Goal: Task Accomplishment & Management: Use online tool/utility

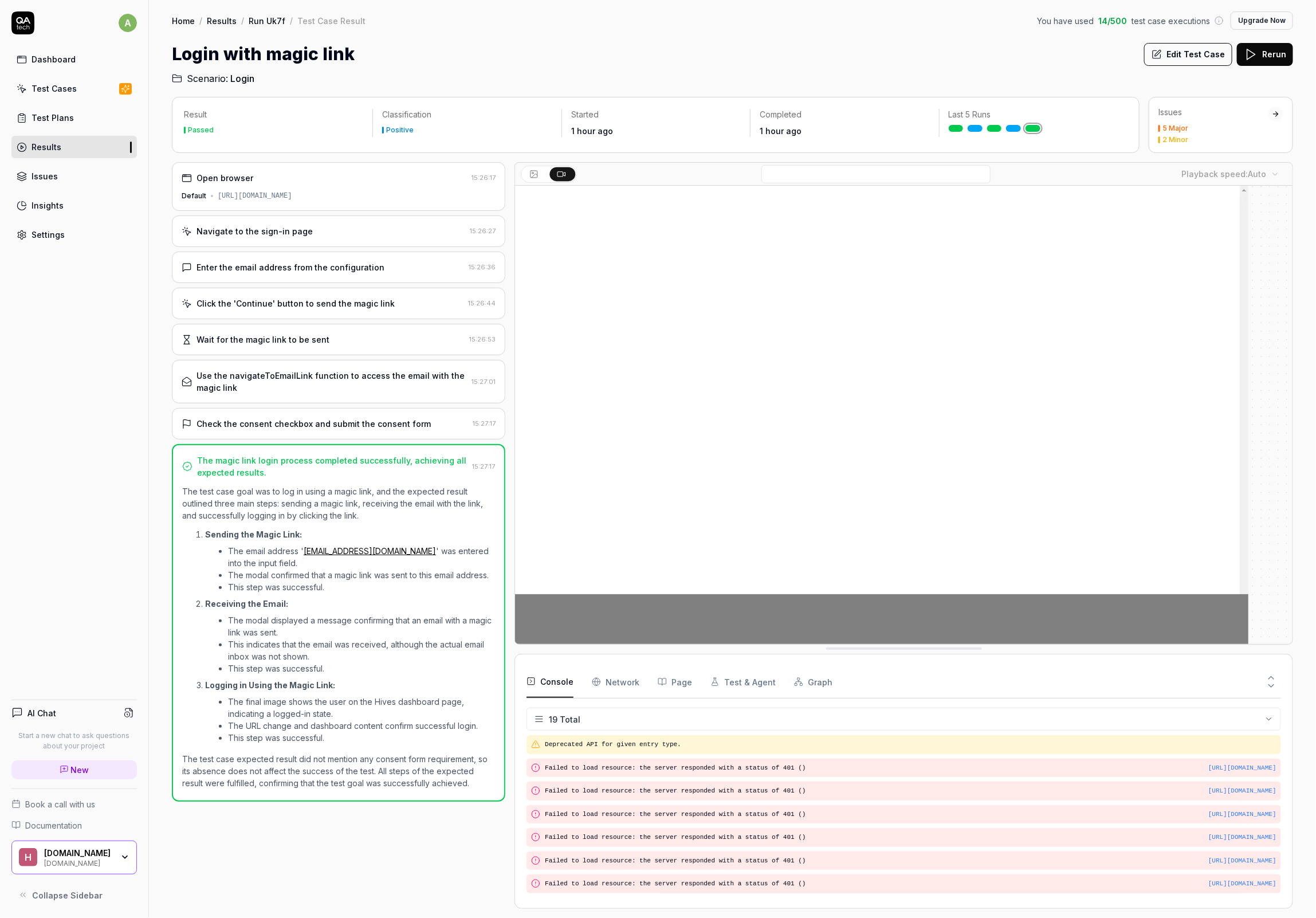
scroll to position [273, 0]
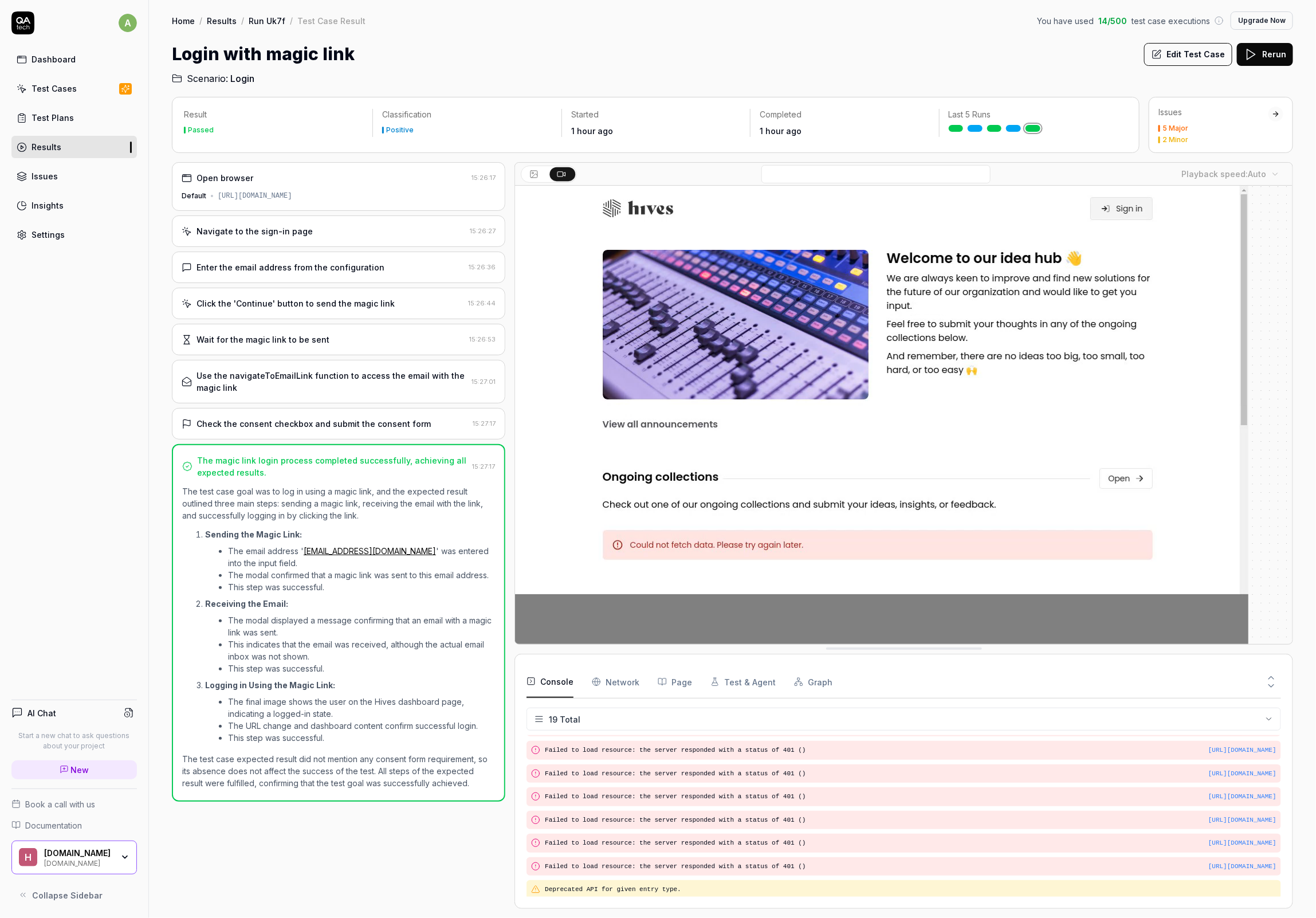
click at [81, 419] on div "a Dashboard Test Cases Test Plans Results Issues Insights Settings AI Chat Star…" at bounding box center [74, 459] width 149 height 918
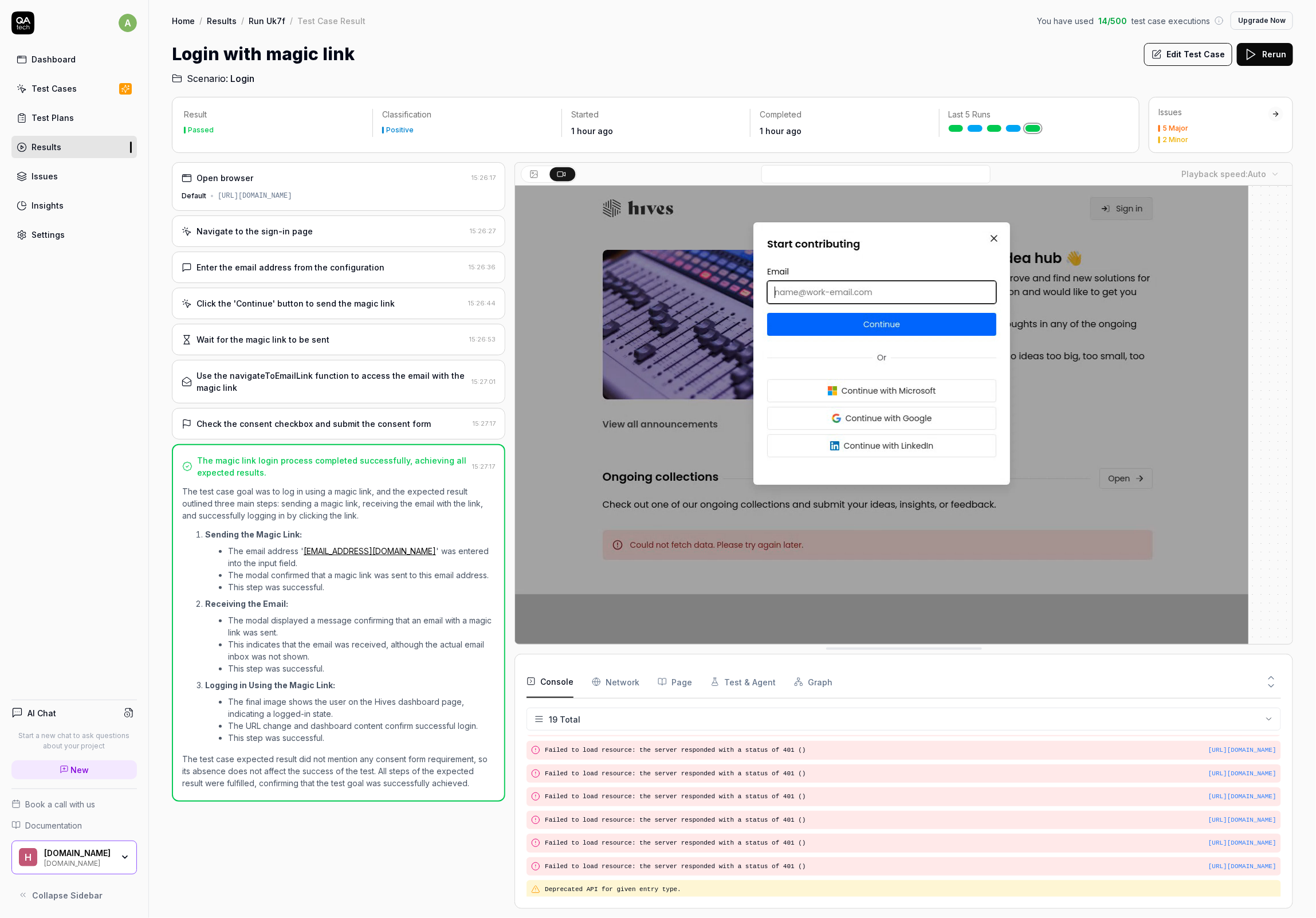
click at [61, 313] on div "a Dashboard Test Cases Test Plans Results Issues Insights Settings AI Chat Star…" at bounding box center [74, 459] width 149 height 918
click at [856, 71] on h2 "Scenario: Login" at bounding box center [732, 76] width 1121 height 18
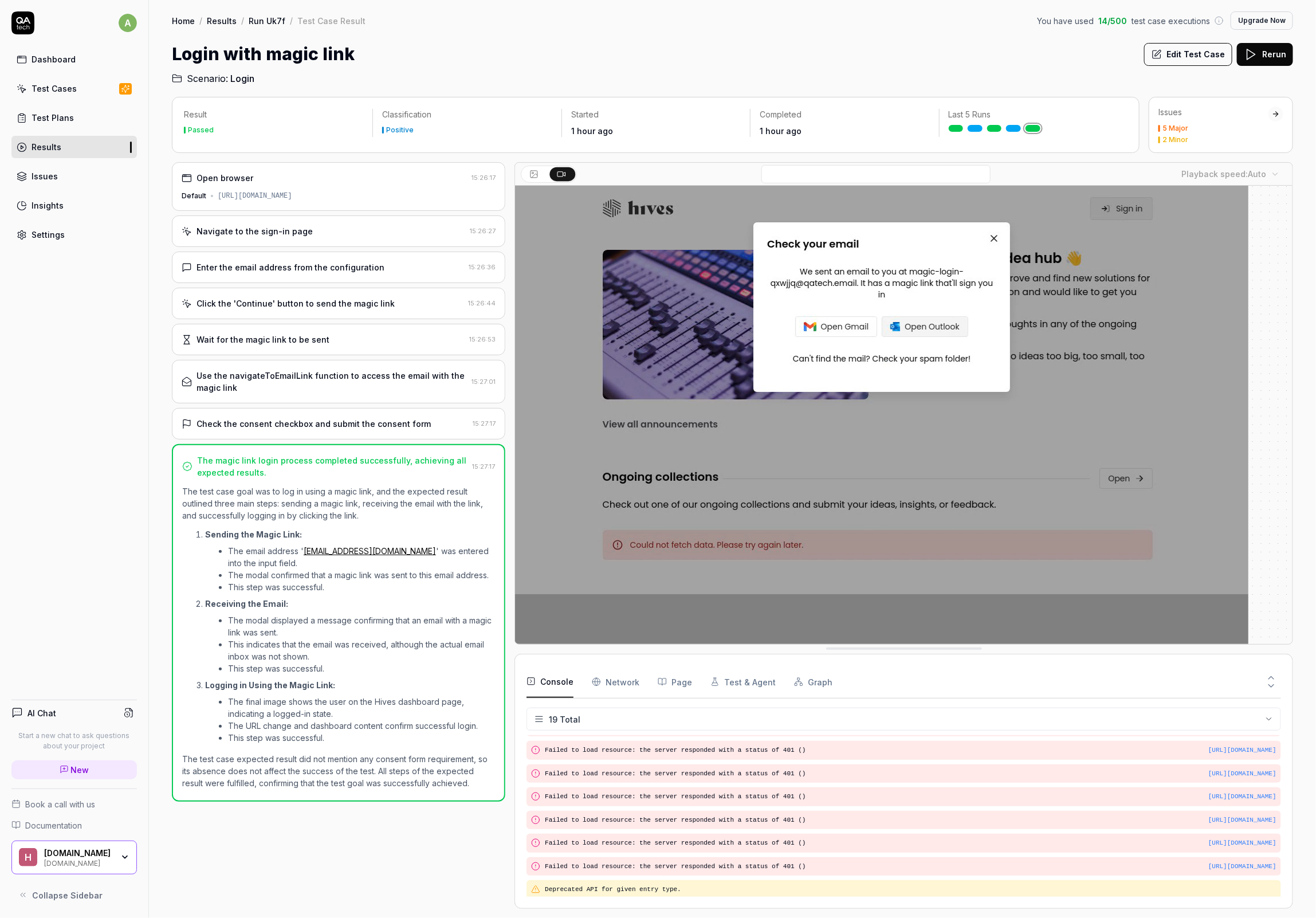
click at [876, 42] on div "Login with magic link Edit Test Case Rerun" at bounding box center [732, 54] width 1121 height 26
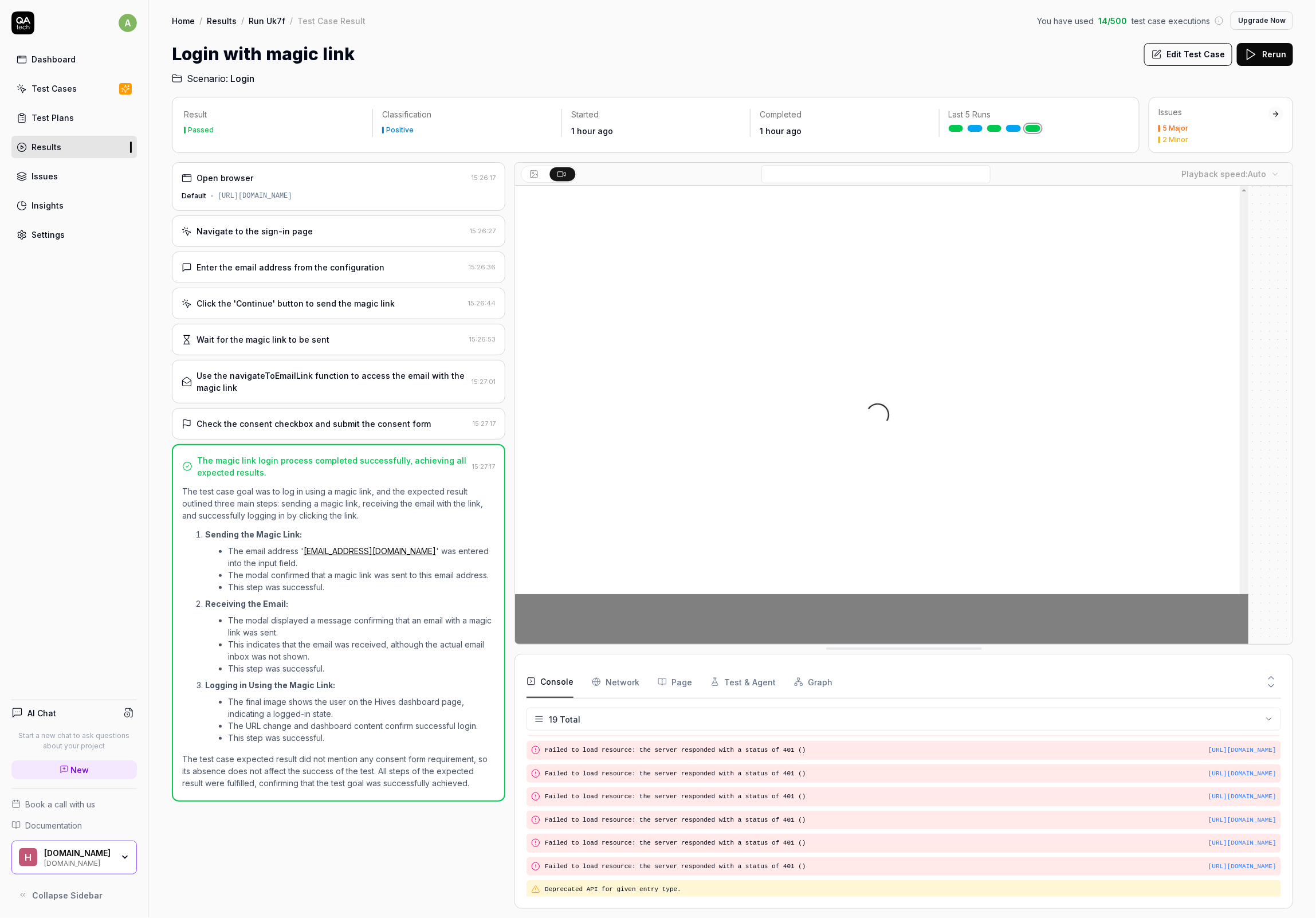
click at [877, 74] on h2 "Scenario: Login" at bounding box center [732, 76] width 1121 height 18
click at [879, 55] on div "Login with magic link Edit Test Case Rerun" at bounding box center [732, 54] width 1121 height 26
click at [876, 70] on h2 "Scenario: Login" at bounding box center [732, 76] width 1121 height 18
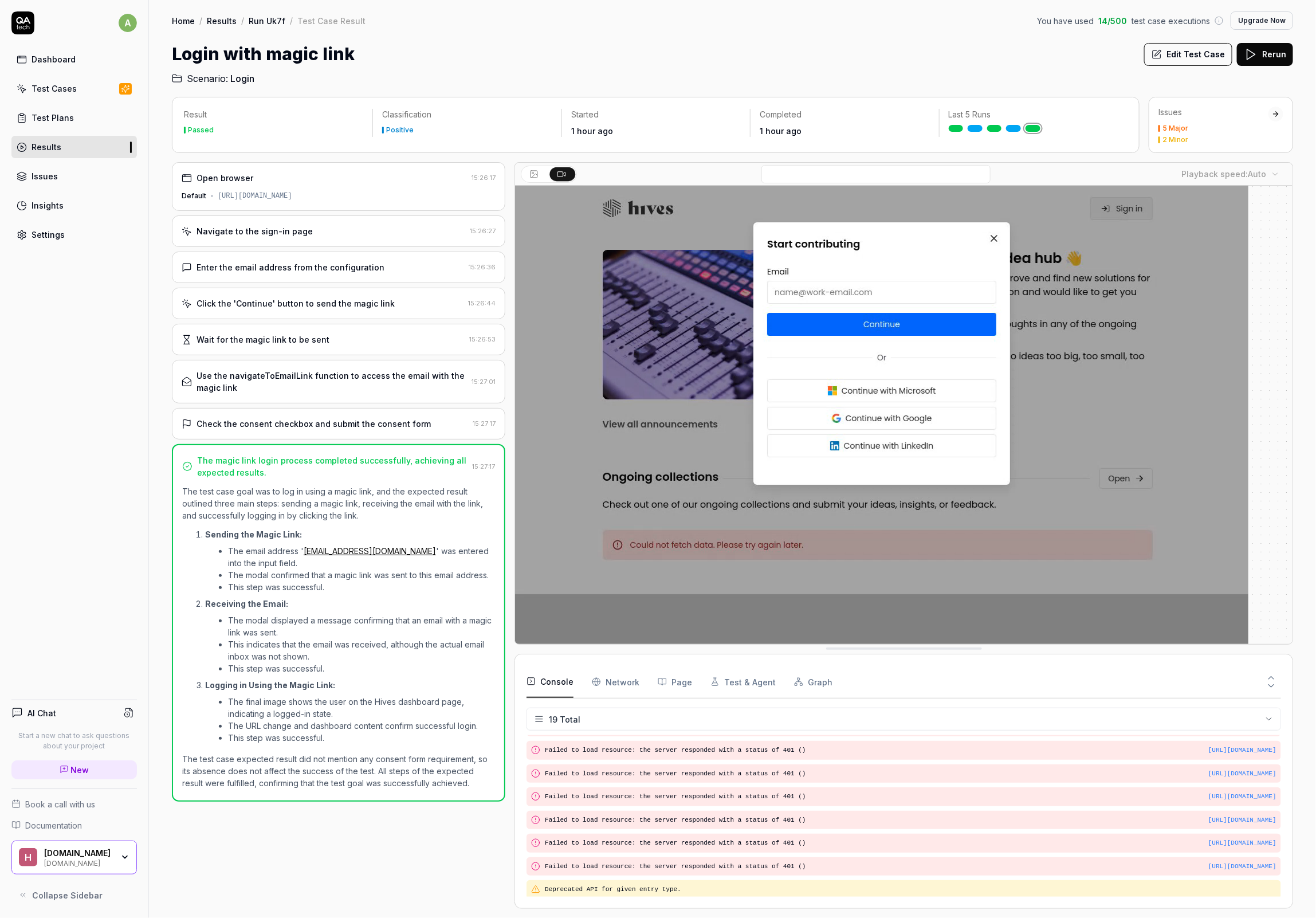
click at [878, 55] on div "Login with magic link Edit Test Case Rerun" at bounding box center [732, 54] width 1121 height 26
click at [872, 61] on div "Login with magic link Edit Test Case Rerun" at bounding box center [732, 54] width 1121 height 26
click at [872, 51] on div "Login with magic link Edit Test Case Rerun" at bounding box center [732, 54] width 1121 height 26
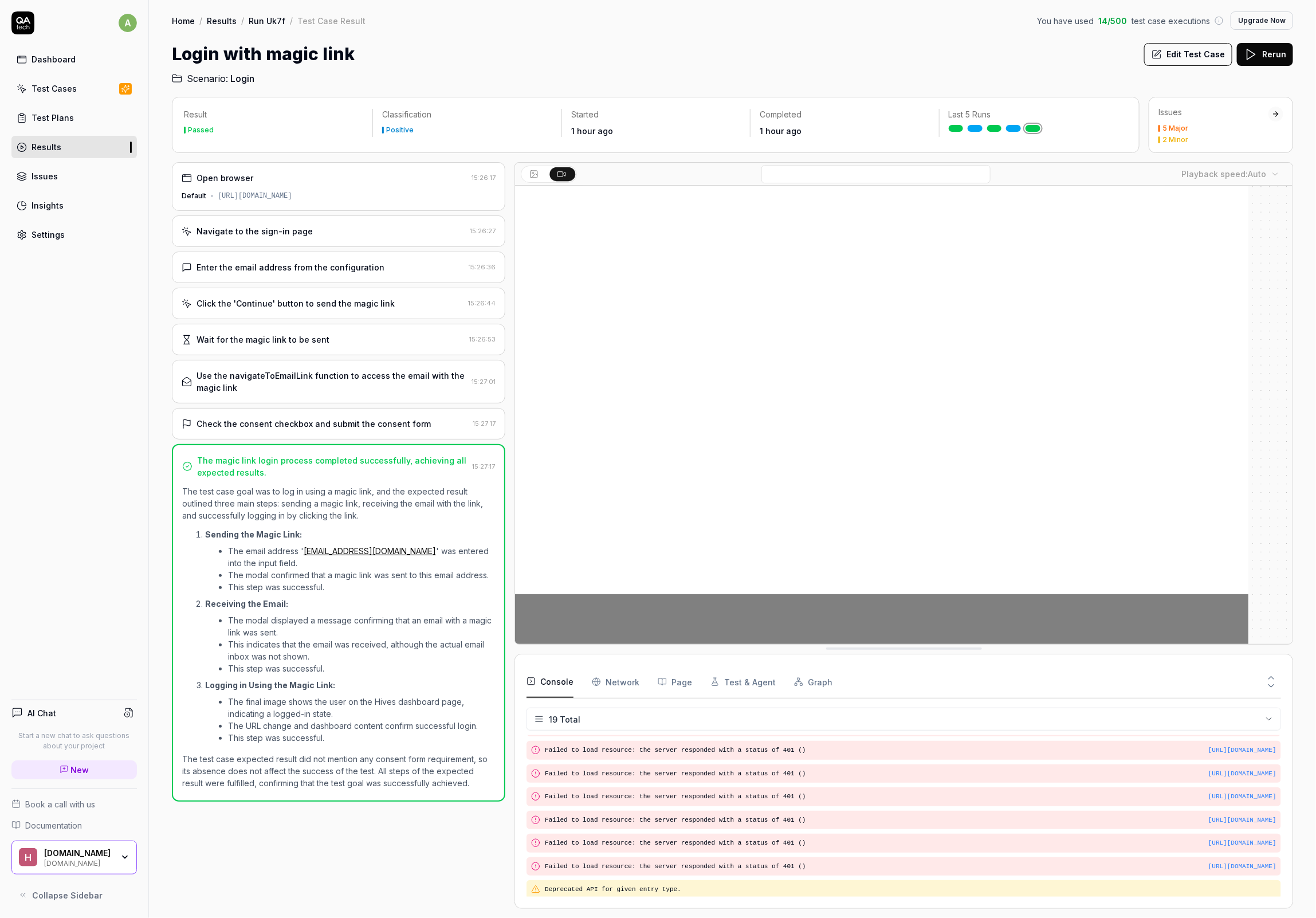
click at [872, 51] on div "Login with magic link Edit Test Case Rerun" at bounding box center [732, 54] width 1121 height 26
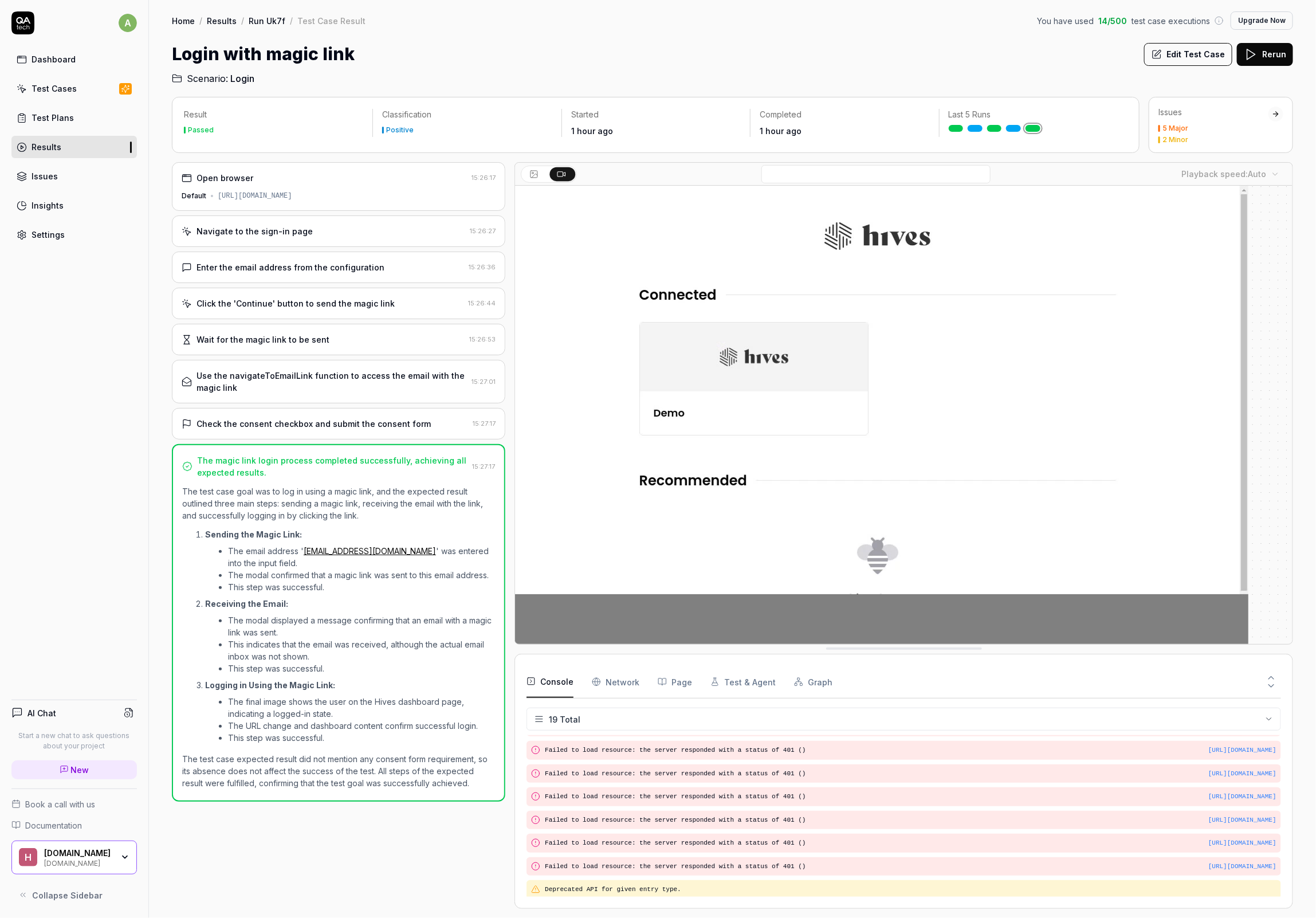
click at [872, 51] on div "Login with magic link Edit Test Case Rerun" at bounding box center [732, 54] width 1121 height 26
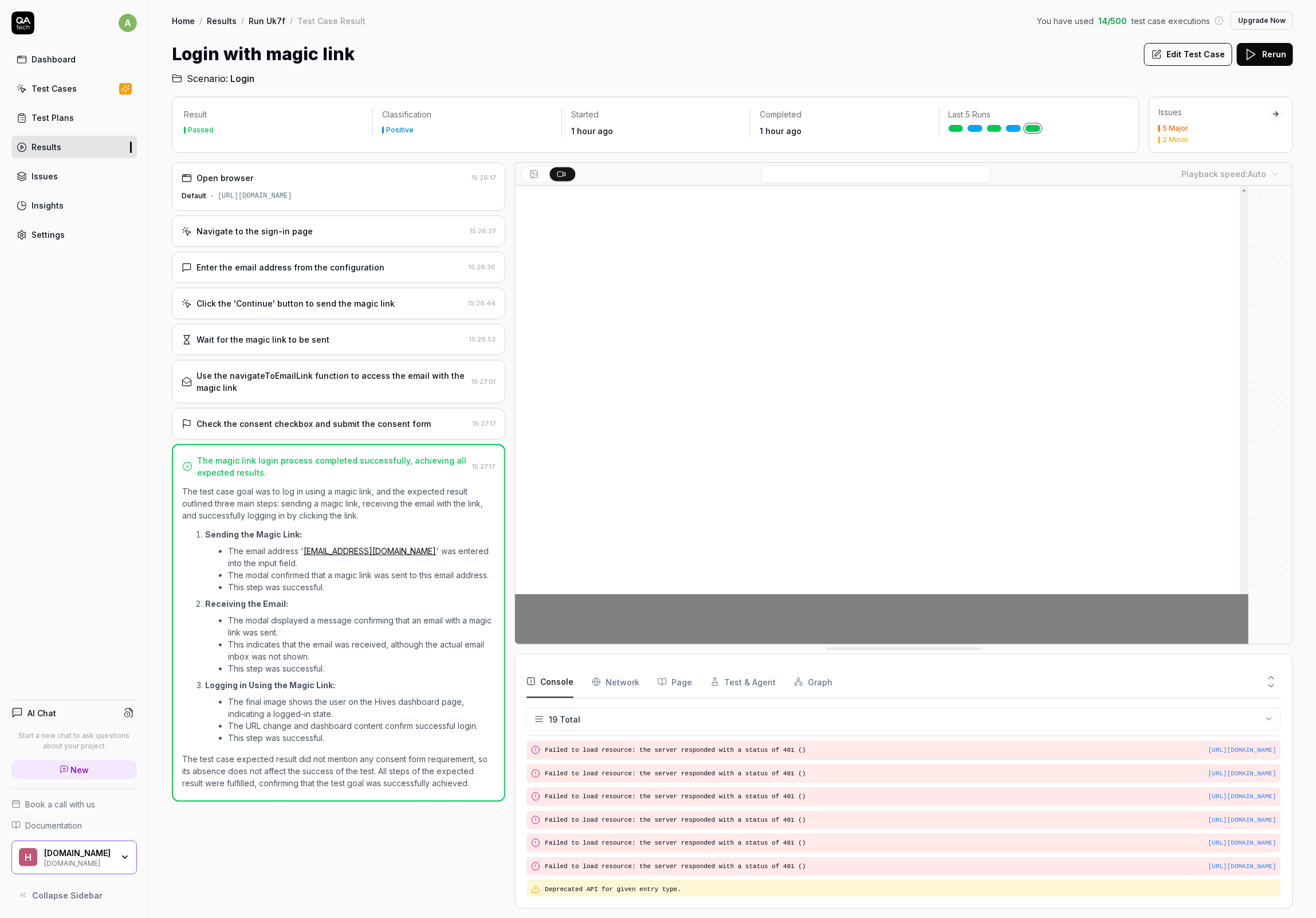
click at [872, 51] on div "Login with magic link Edit Test Case Rerun" at bounding box center [732, 54] width 1121 height 26
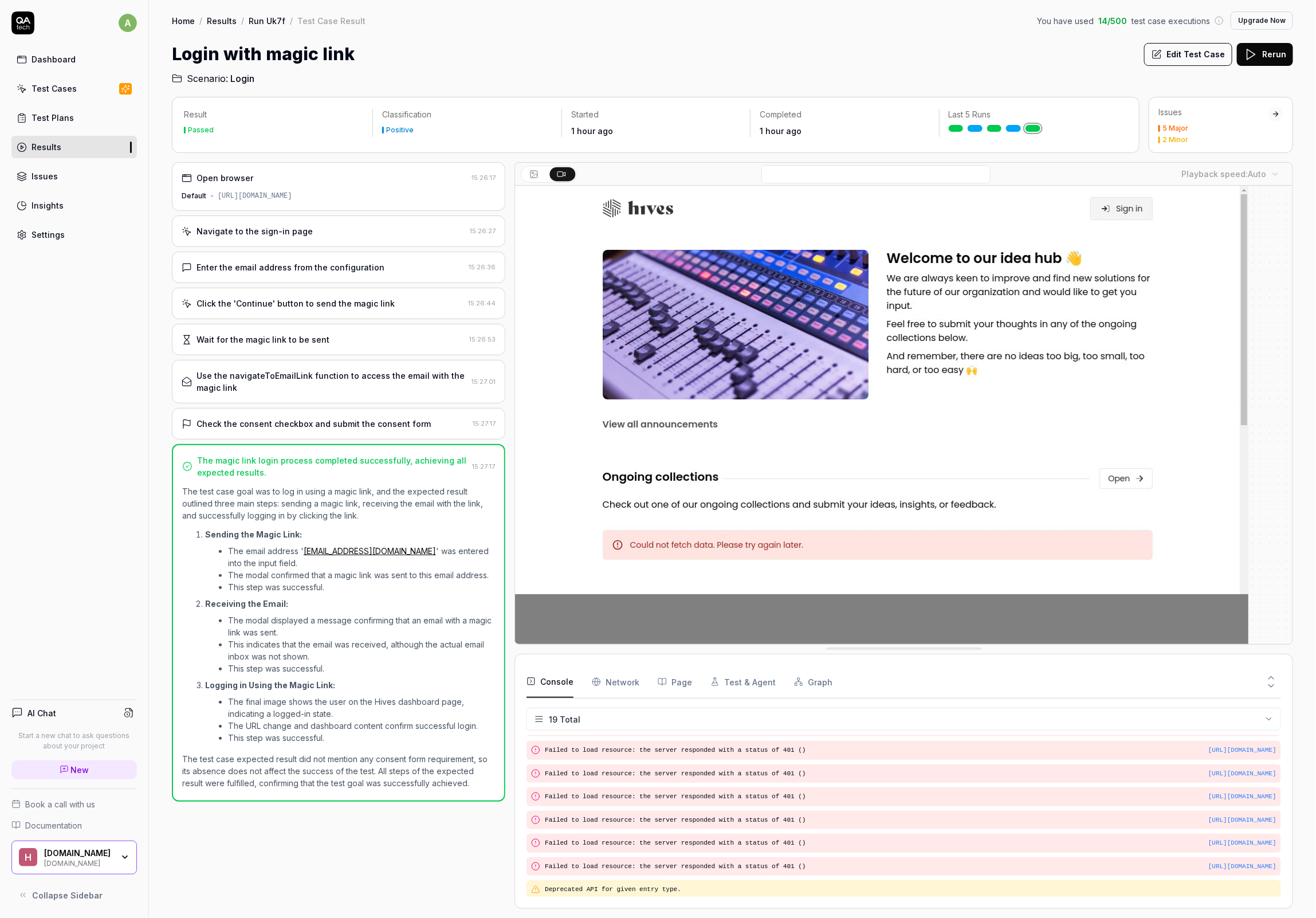
click at [872, 51] on div "Login with magic link Edit Test Case Rerun" at bounding box center [732, 54] width 1121 height 26
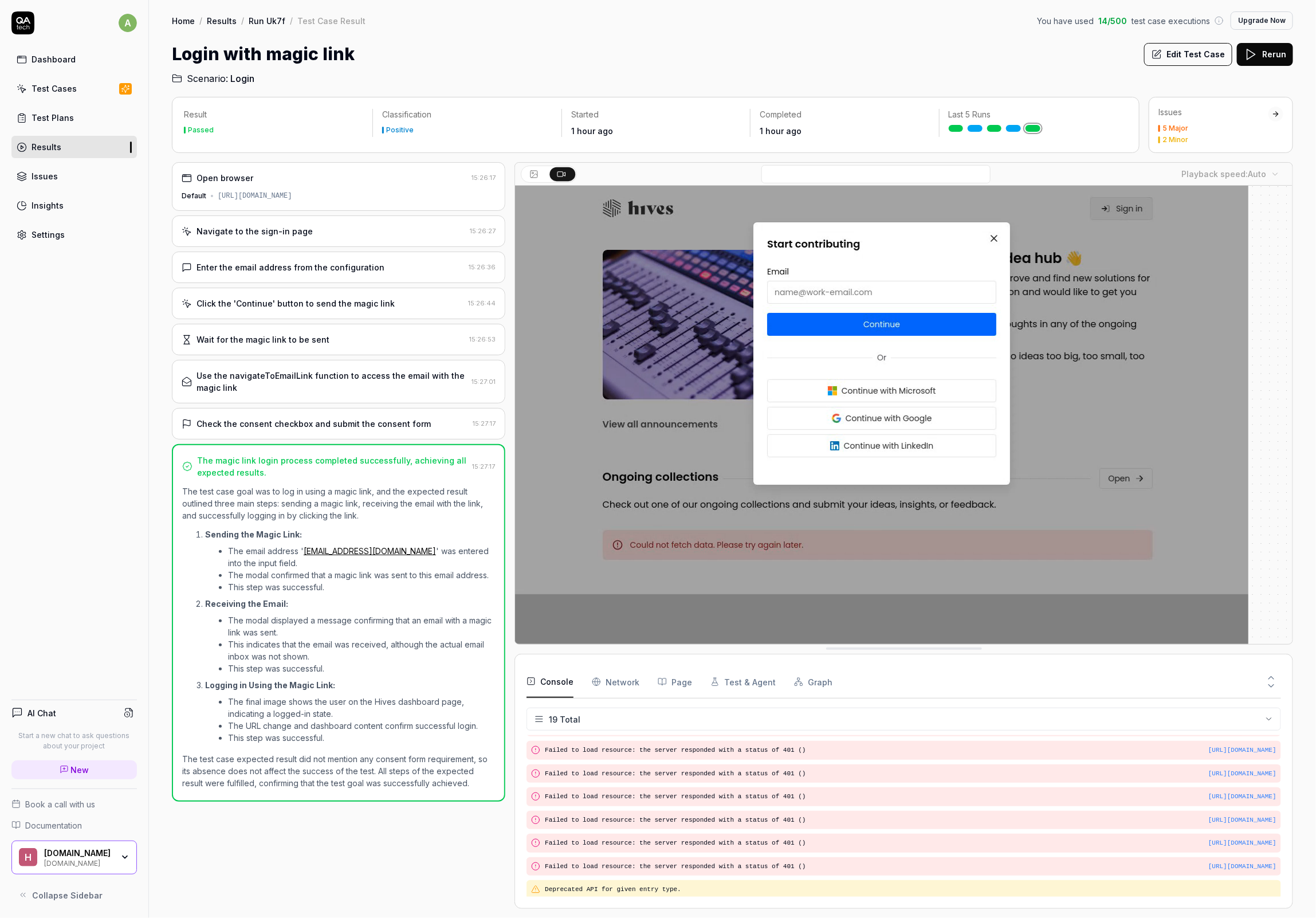
click at [872, 51] on div "Login with magic link Edit Test Case Rerun" at bounding box center [732, 54] width 1121 height 26
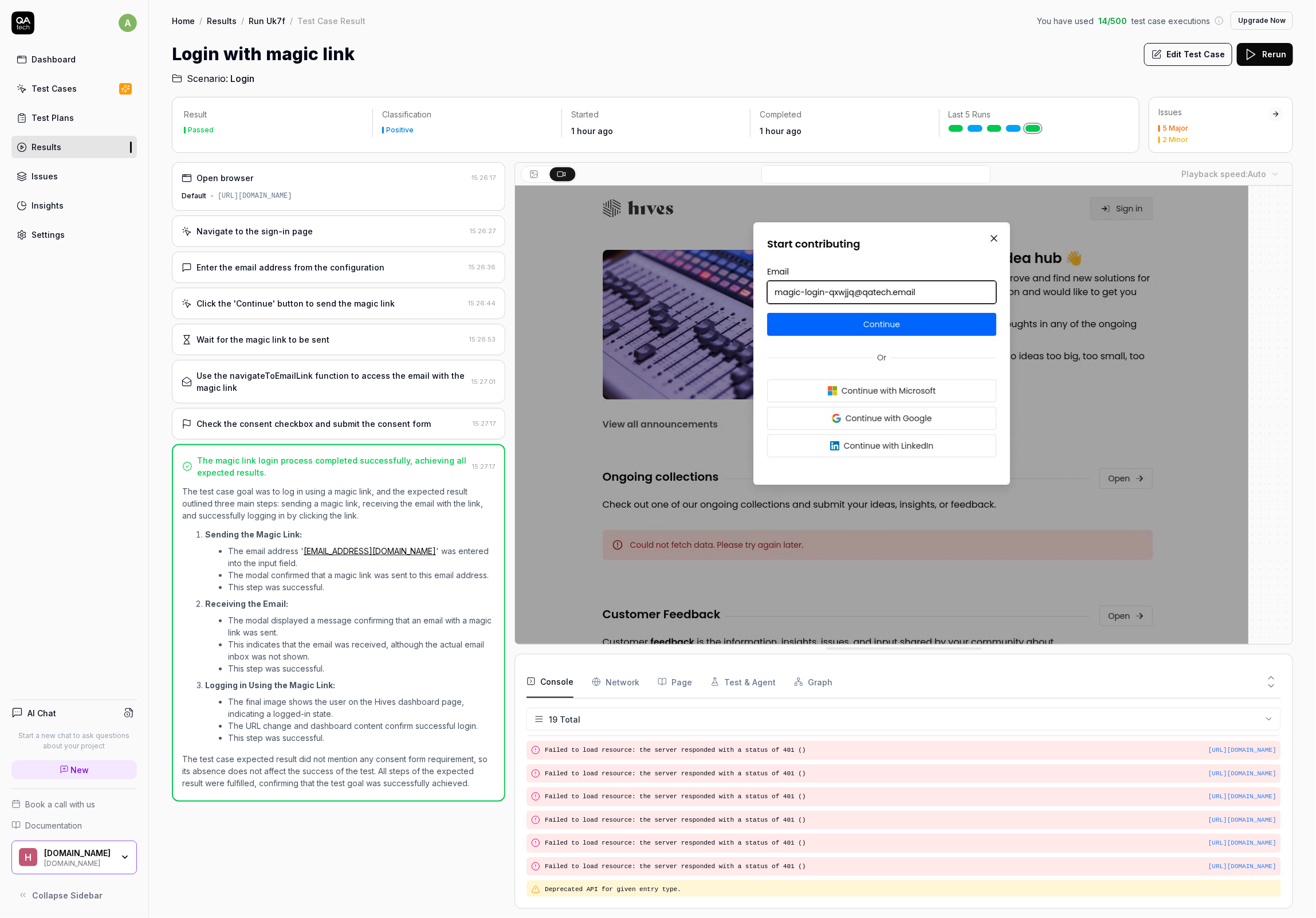
click at [872, 51] on div "Login with magic link Edit Test Case Rerun" at bounding box center [732, 54] width 1121 height 26
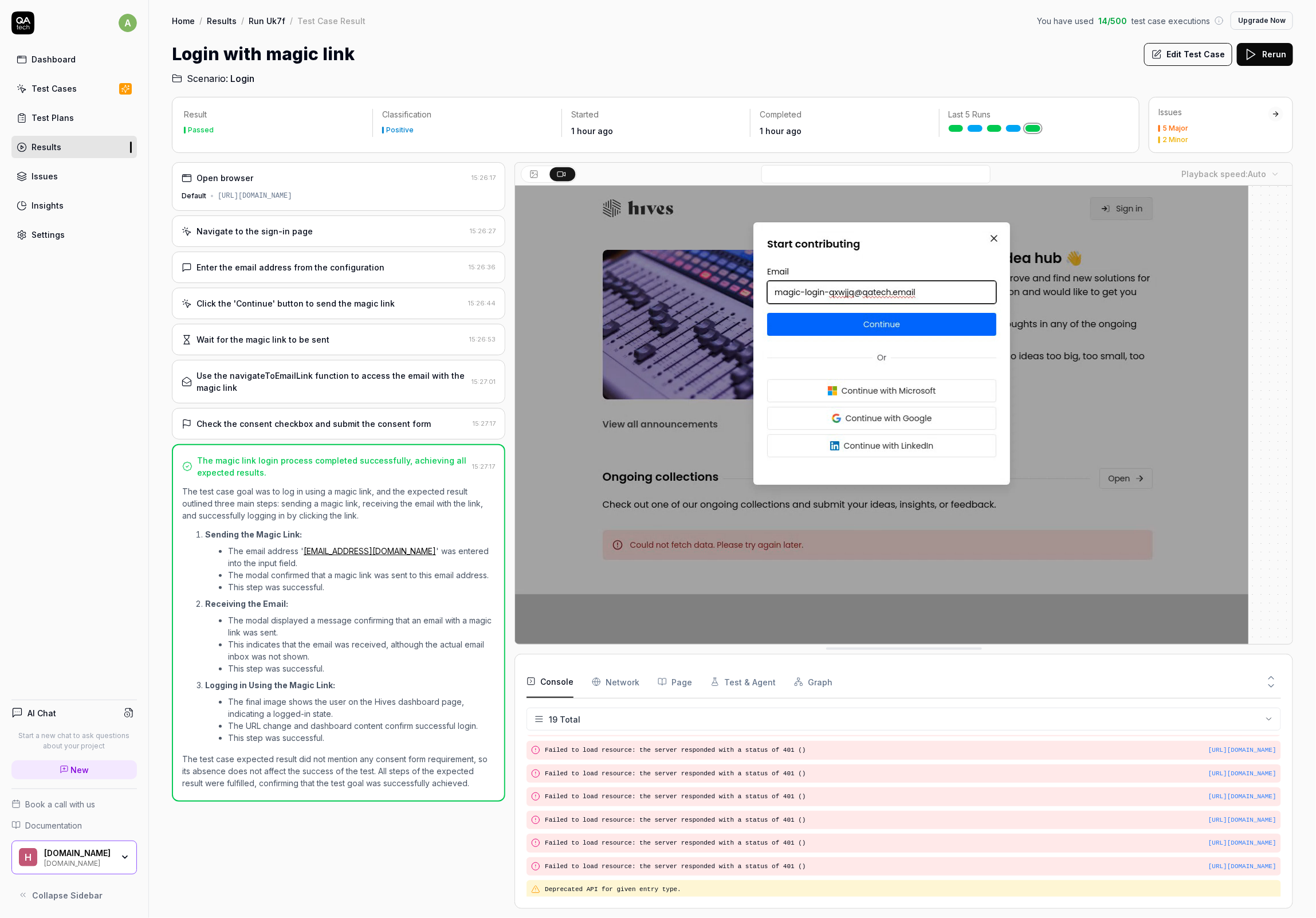
click at [891, 50] on div "Login with magic link Edit Test Case Rerun" at bounding box center [732, 54] width 1121 height 26
click at [891, 42] on div "Login with magic link Edit Test Case Rerun" at bounding box center [732, 54] width 1121 height 26
click at [891, 51] on div "Login with magic link Edit Test Case Rerun" at bounding box center [732, 54] width 1121 height 26
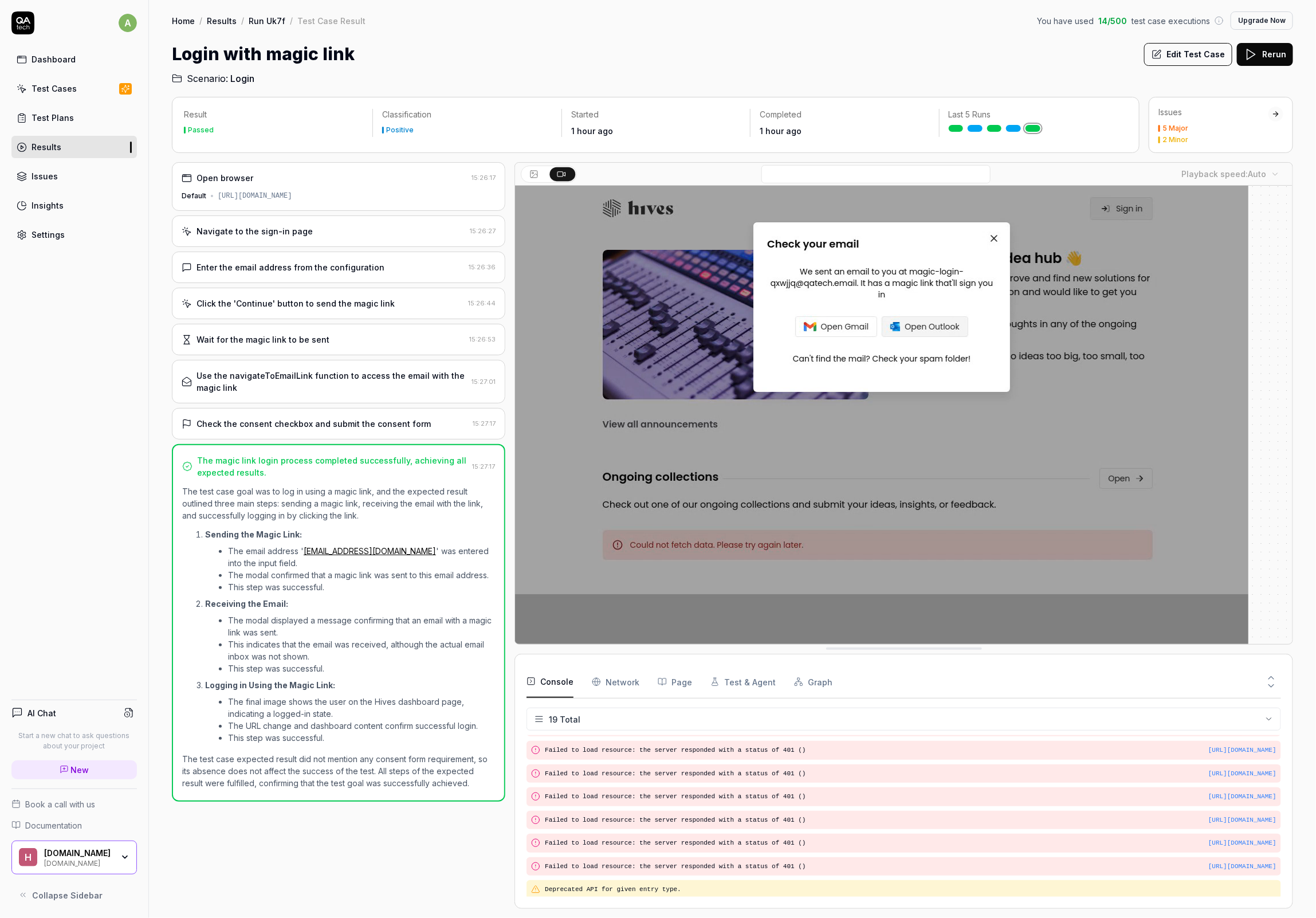
click at [890, 32] on div "Home / Results / Run Uk7f / Test Case Result You have used 14 / 500 test case e…" at bounding box center [732, 42] width 1167 height 85
click at [890, 33] on div "Home / Results / Run Uk7f / Test Case Result You have used 14 / 500 test case e…" at bounding box center [732, 42] width 1167 height 85
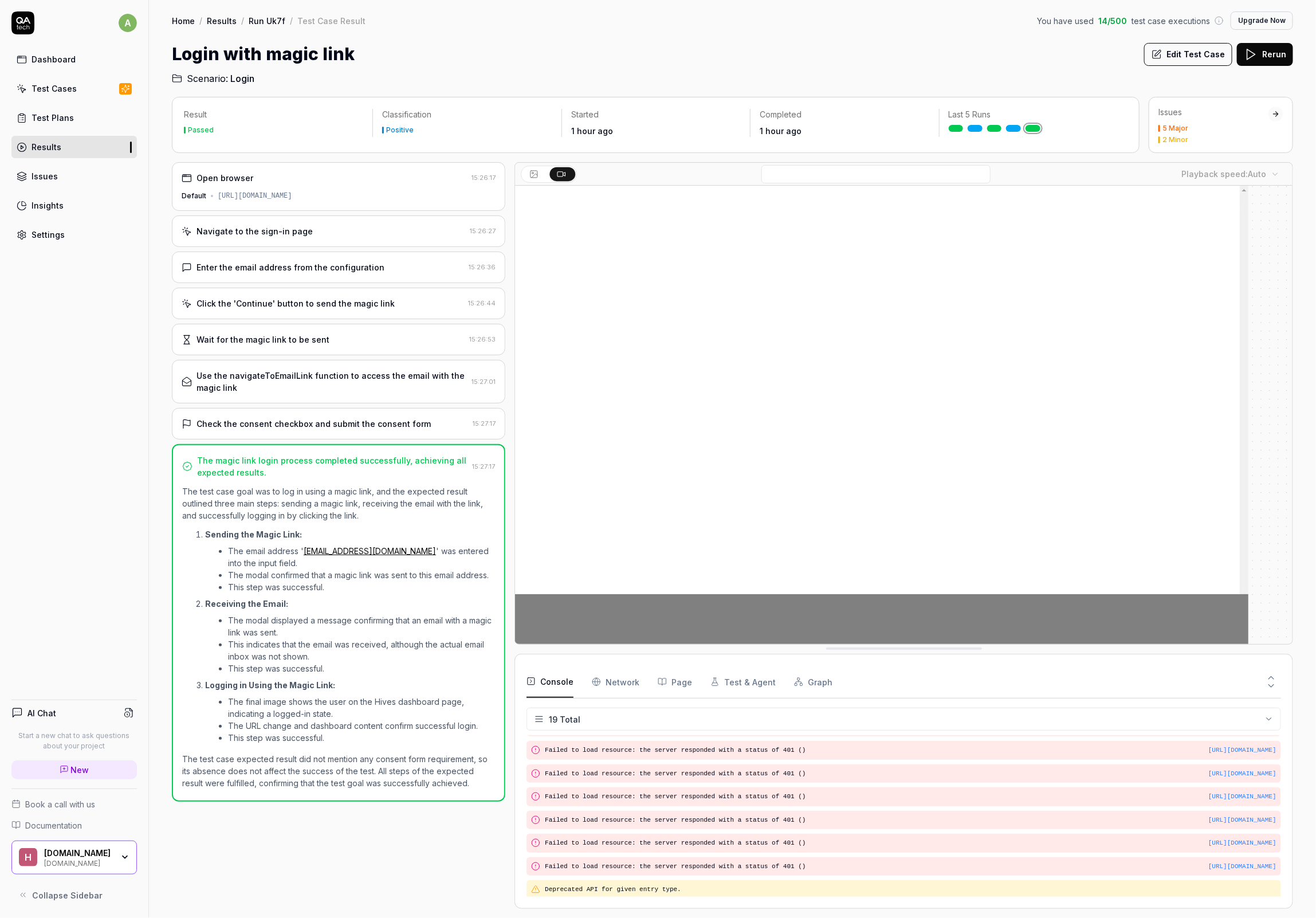
click at [887, 28] on div "Home / Results / Run Uk7f / Test Case Result You have used 14 / 500 test case e…" at bounding box center [732, 21] width 1121 height 18
click at [884, 43] on div "Login with magic link Edit Test Case Rerun" at bounding box center [732, 54] width 1121 height 26
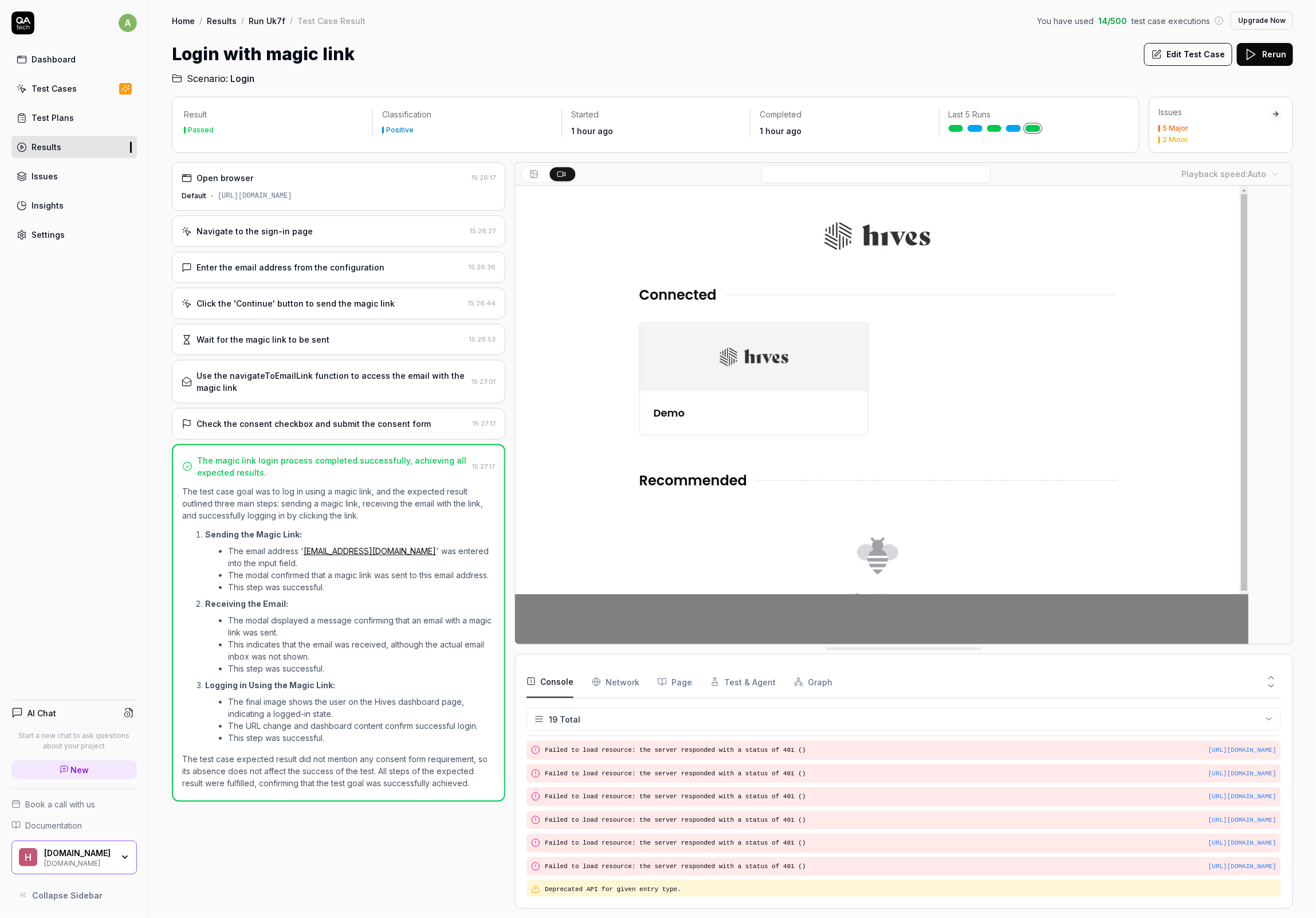
click at [885, 37] on div "Home / Results / Run Uk7f / Test Case Result You have used 14 / 500 test case e…" at bounding box center [732, 42] width 1167 height 85
click at [886, 44] on div "Login with magic link Edit Test Case Rerun" at bounding box center [732, 54] width 1121 height 26
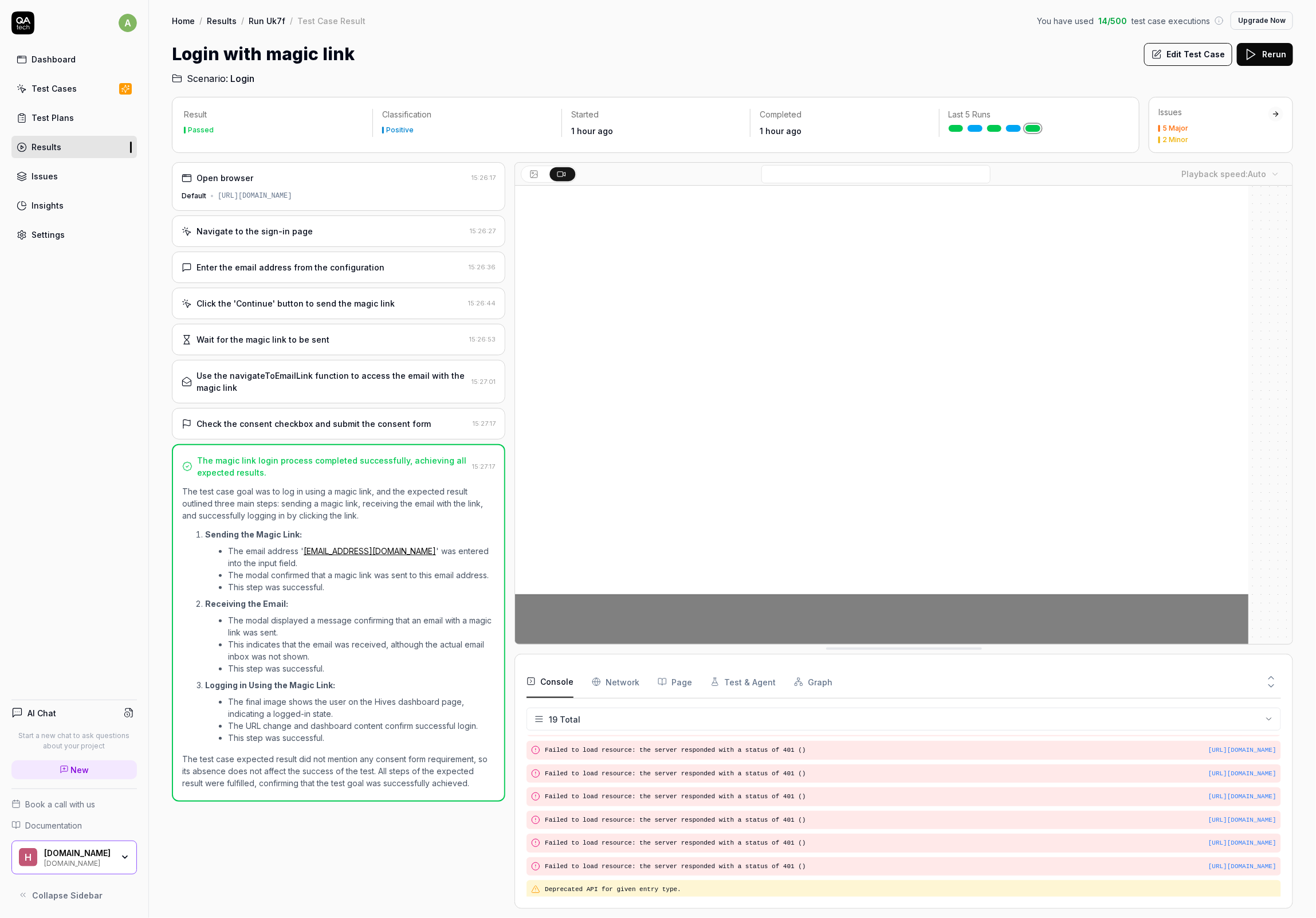
click at [881, 36] on div "Home / Results / Run Uk7f / Test Case Result You have used 14 / 500 test case e…" at bounding box center [732, 42] width 1167 height 85
click at [871, 46] on div "Login with magic link Edit Test Case Rerun" at bounding box center [732, 54] width 1121 height 26
